Goal: Transaction & Acquisition: Book appointment/travel/reservation

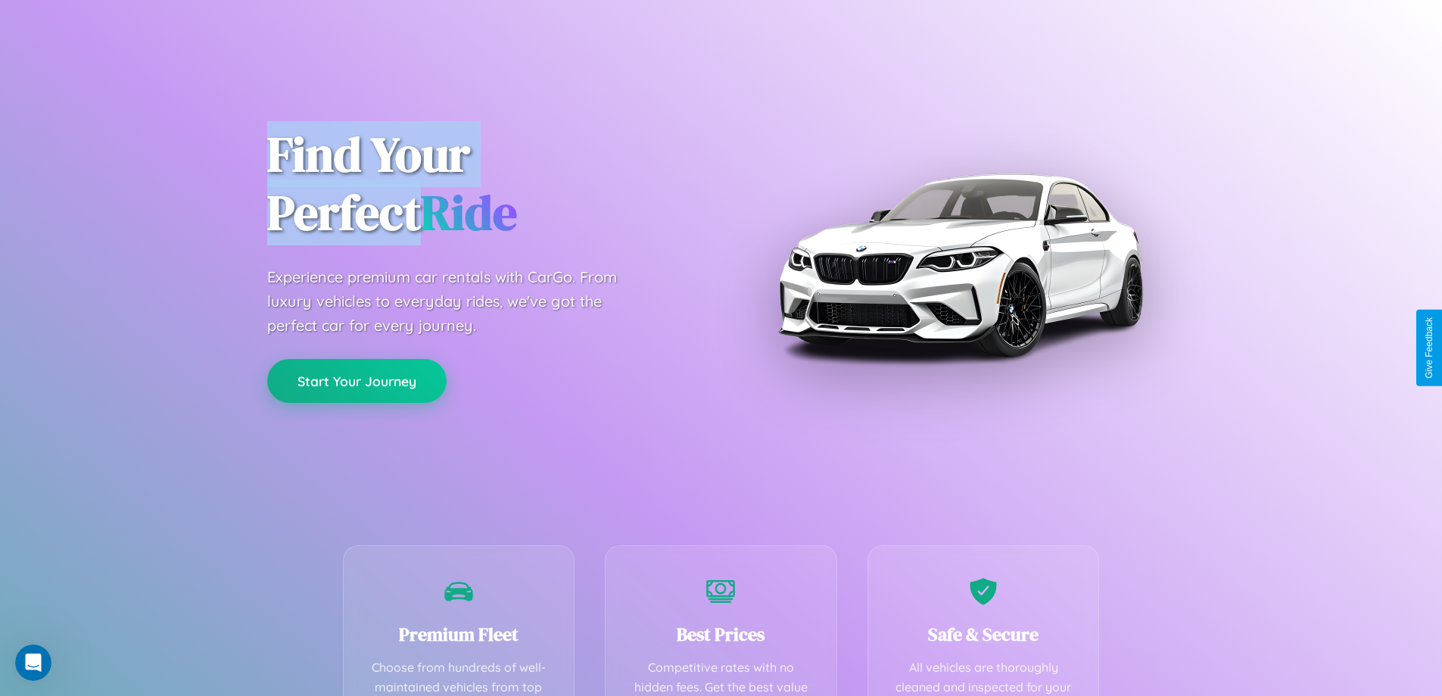
click at [357, 382] on button "Start Your Journey" at bounding box center [356, 381] width 179 height 44
click at [357, 380] on button "Start Your Journey" at bounding box center [356, 381] width 179 height 44
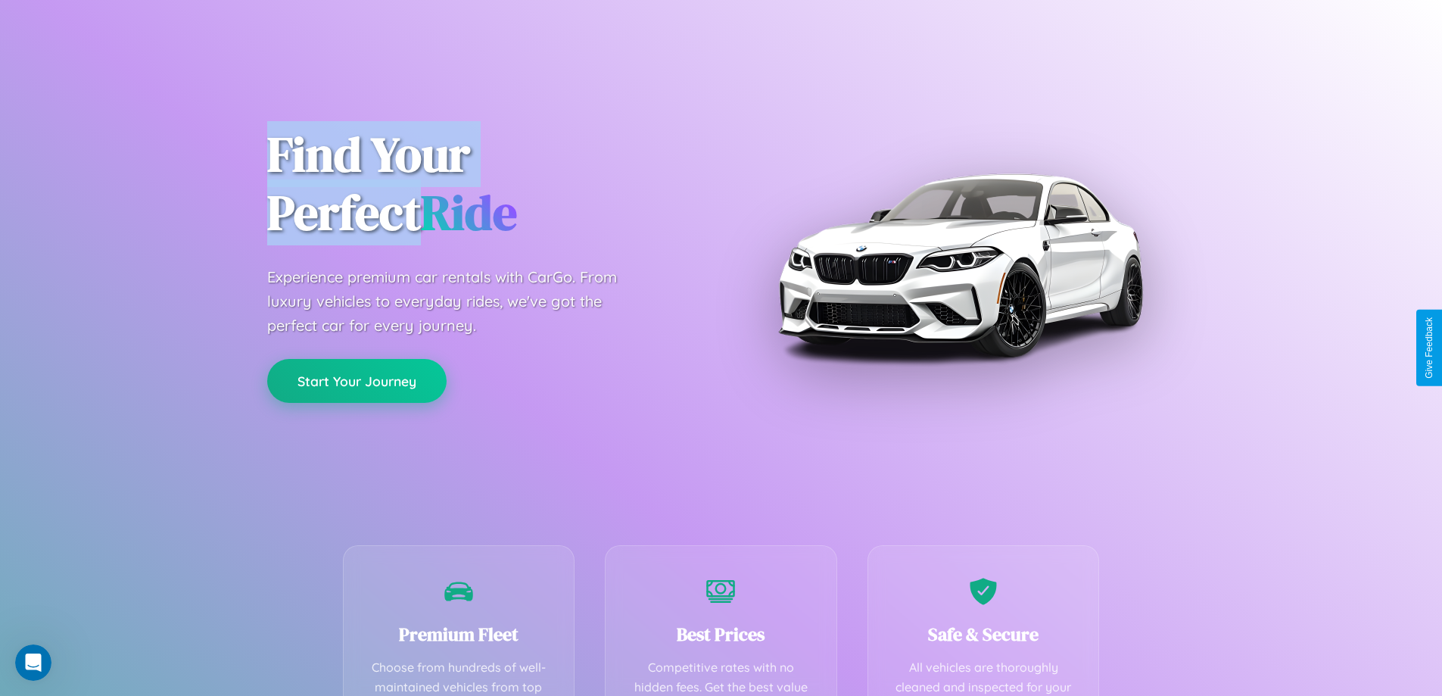
click at [357, 380] on button "Start Your Journey" at bounding box center [356, 381] width 179 height 44
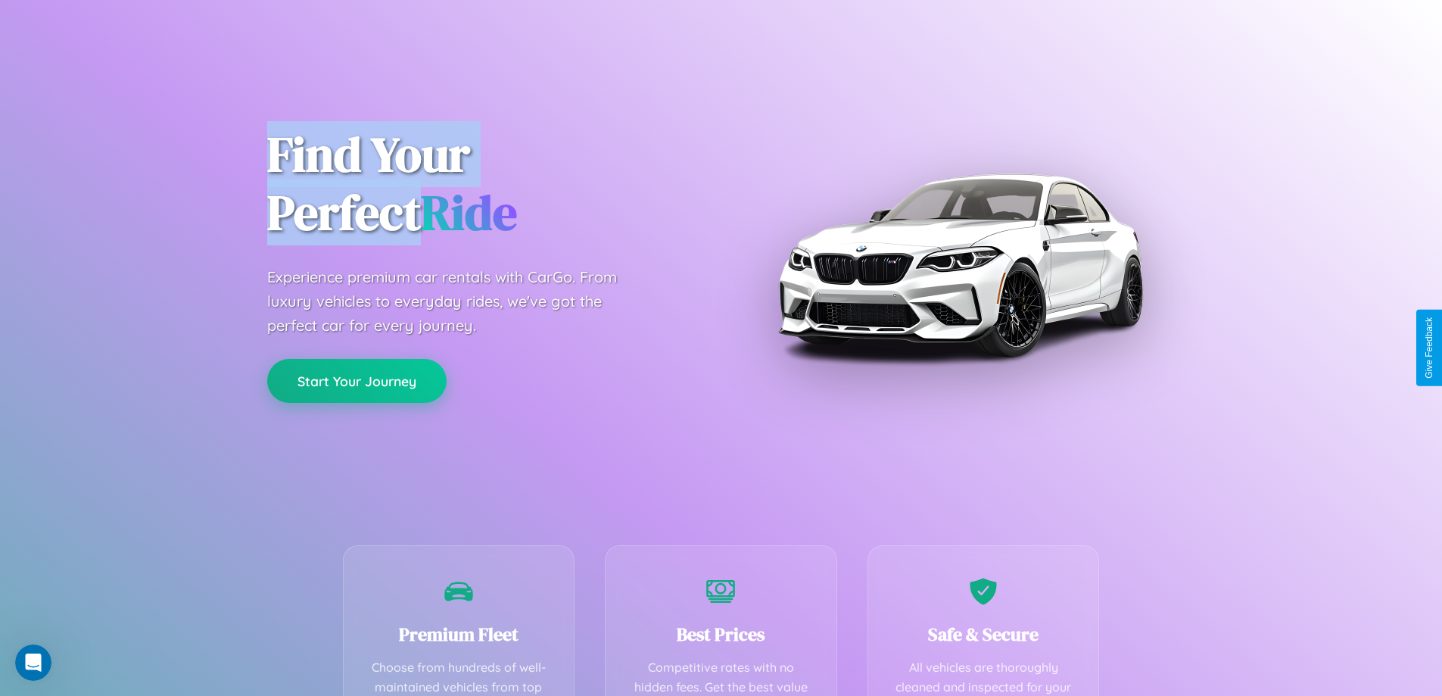
click at [357, 380] on button "Start Your Journey" at bounding box center [356, 381] width 179 height 44
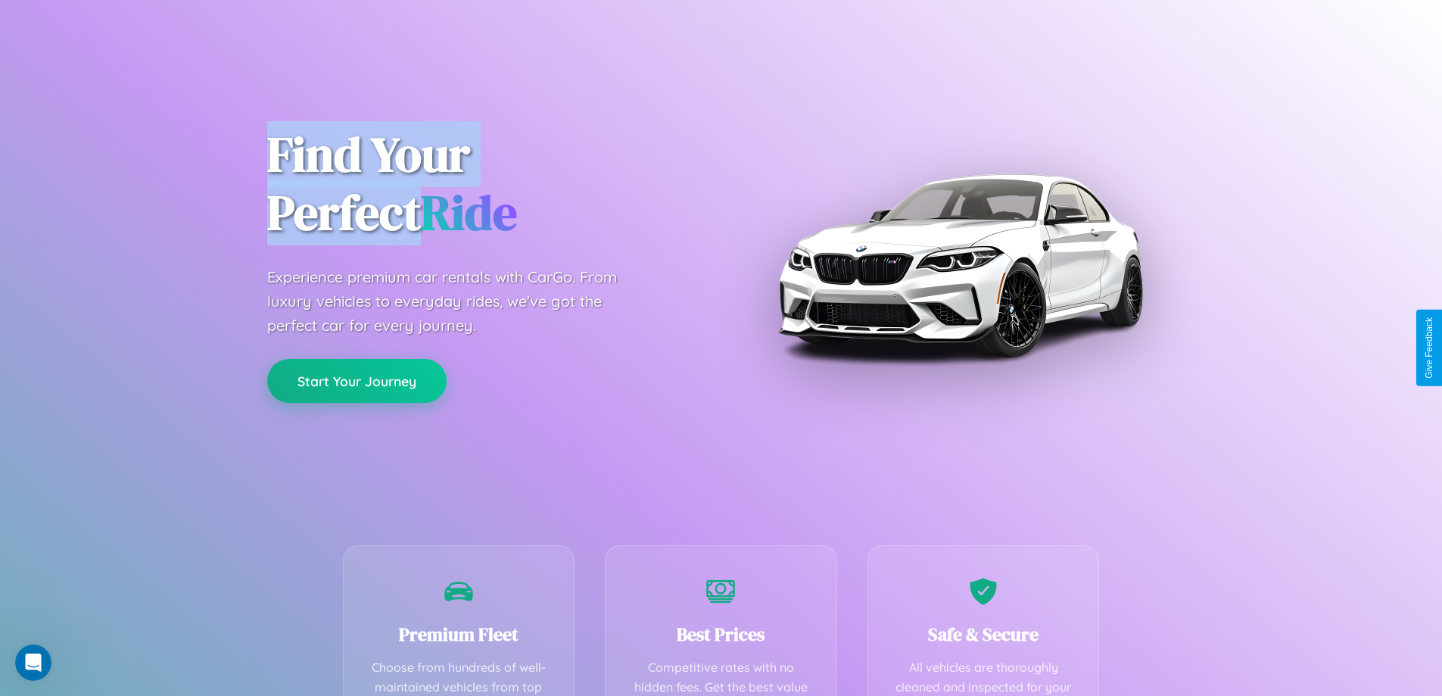
click at [357, 380] on button "Start Your Journey" at bounding box center [356, 381] width 179 height 44
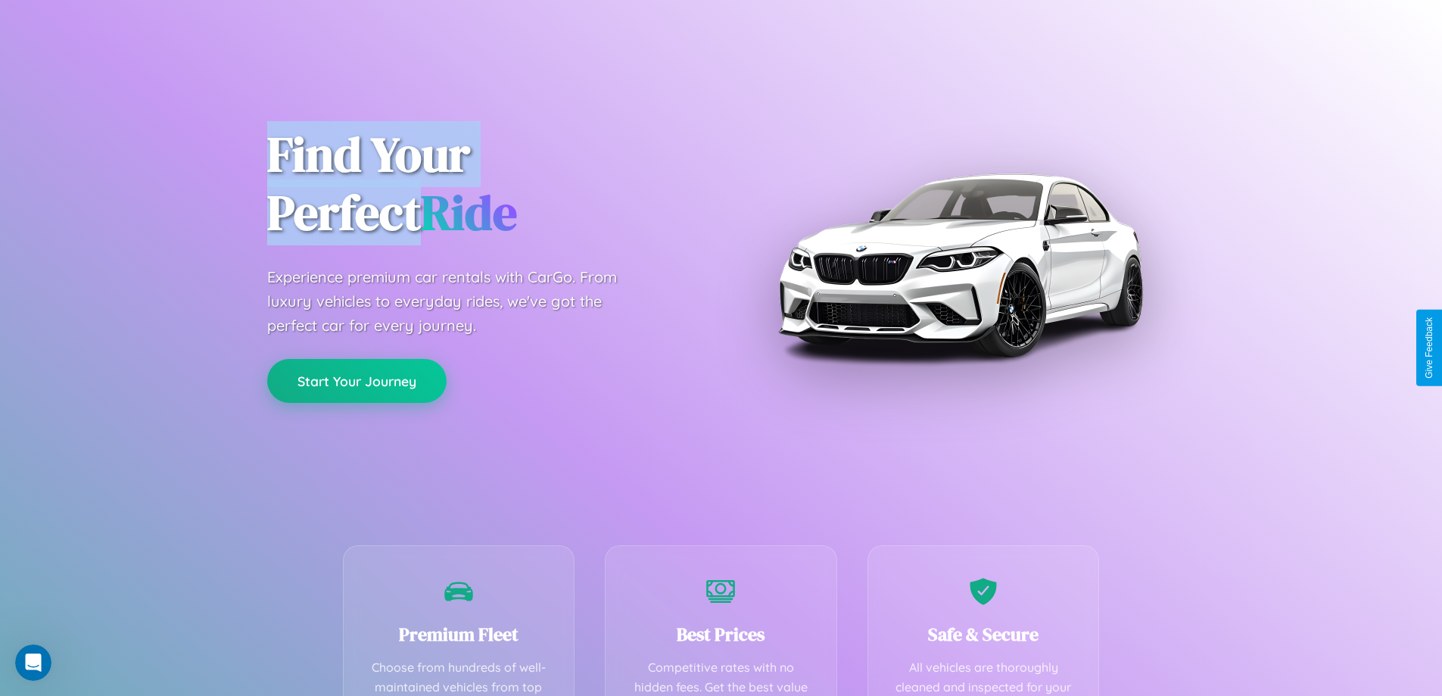
click at [357, 380] on button "Start Your Journey" at bounding box center [356, 381] width 179 height 44
